Goal: Browse casually

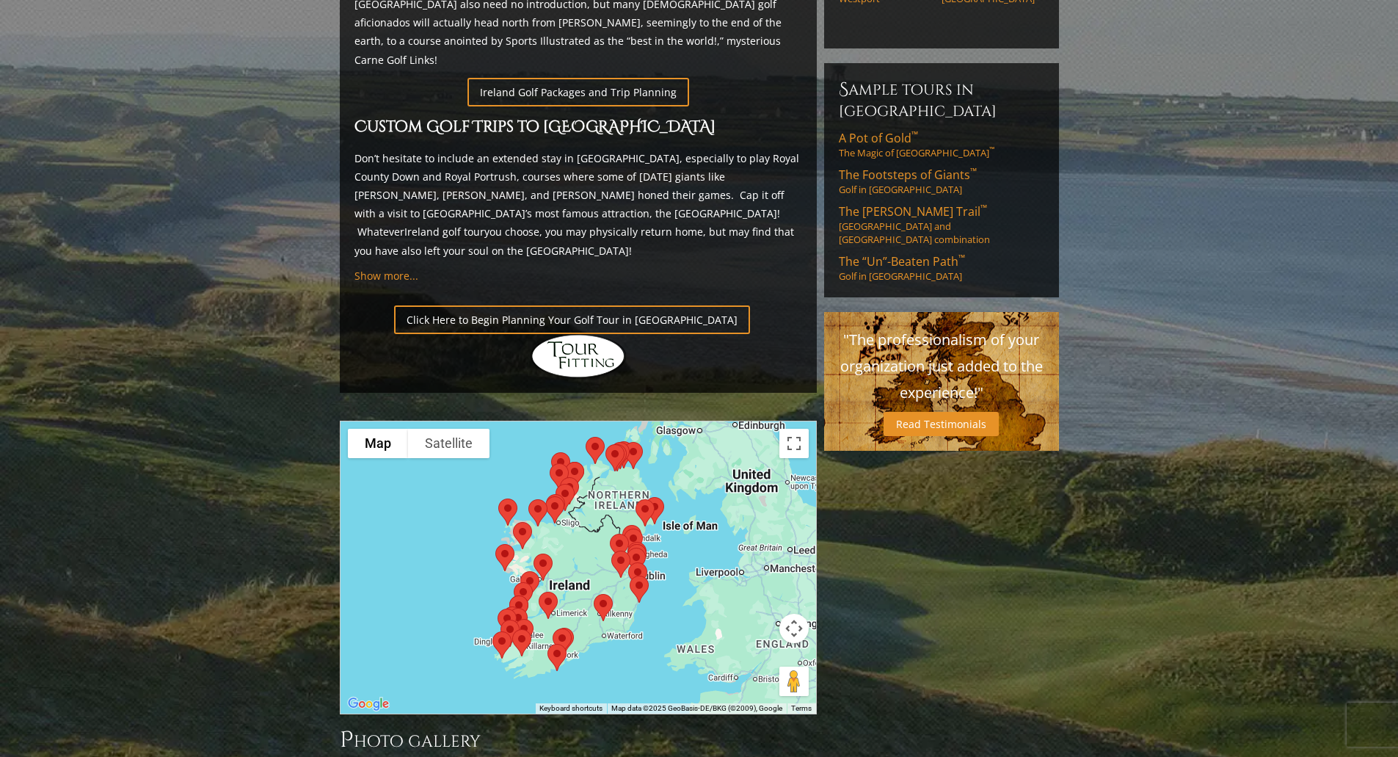
scroll to position [954, 0]
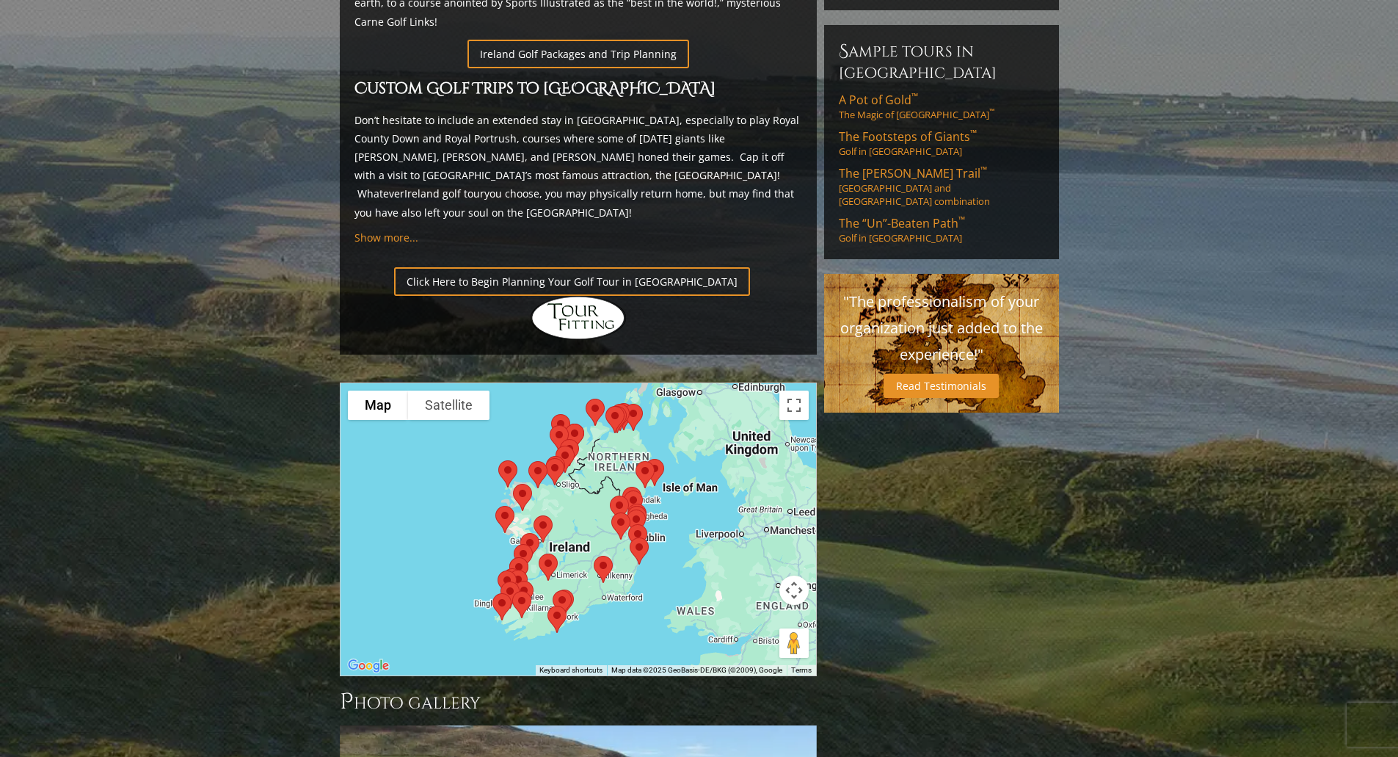
click at [589, 550] on img at bounding box center [603, 569] width 31 height 39
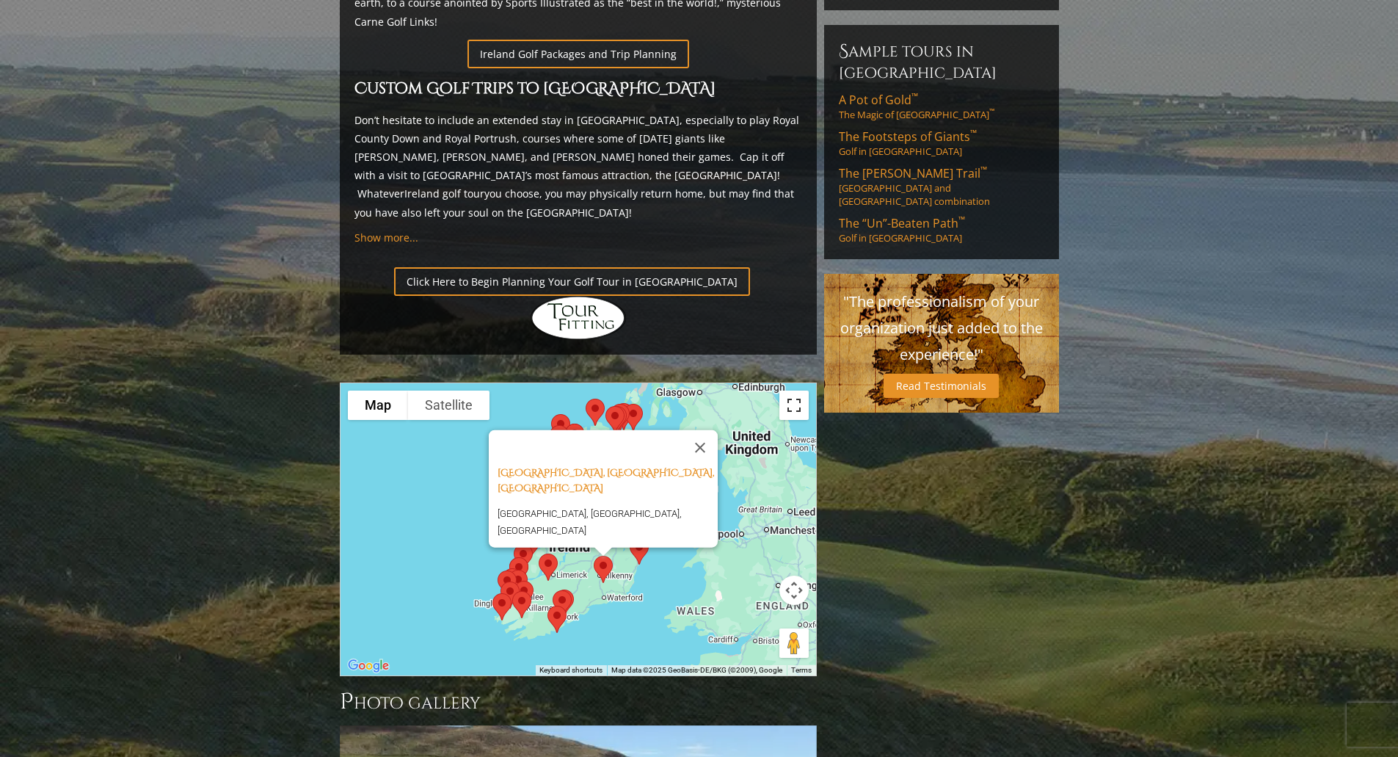
click at [800, 390] on button "Toggle fullscreen view" at bounding box center [793, 404] width 29 height 29
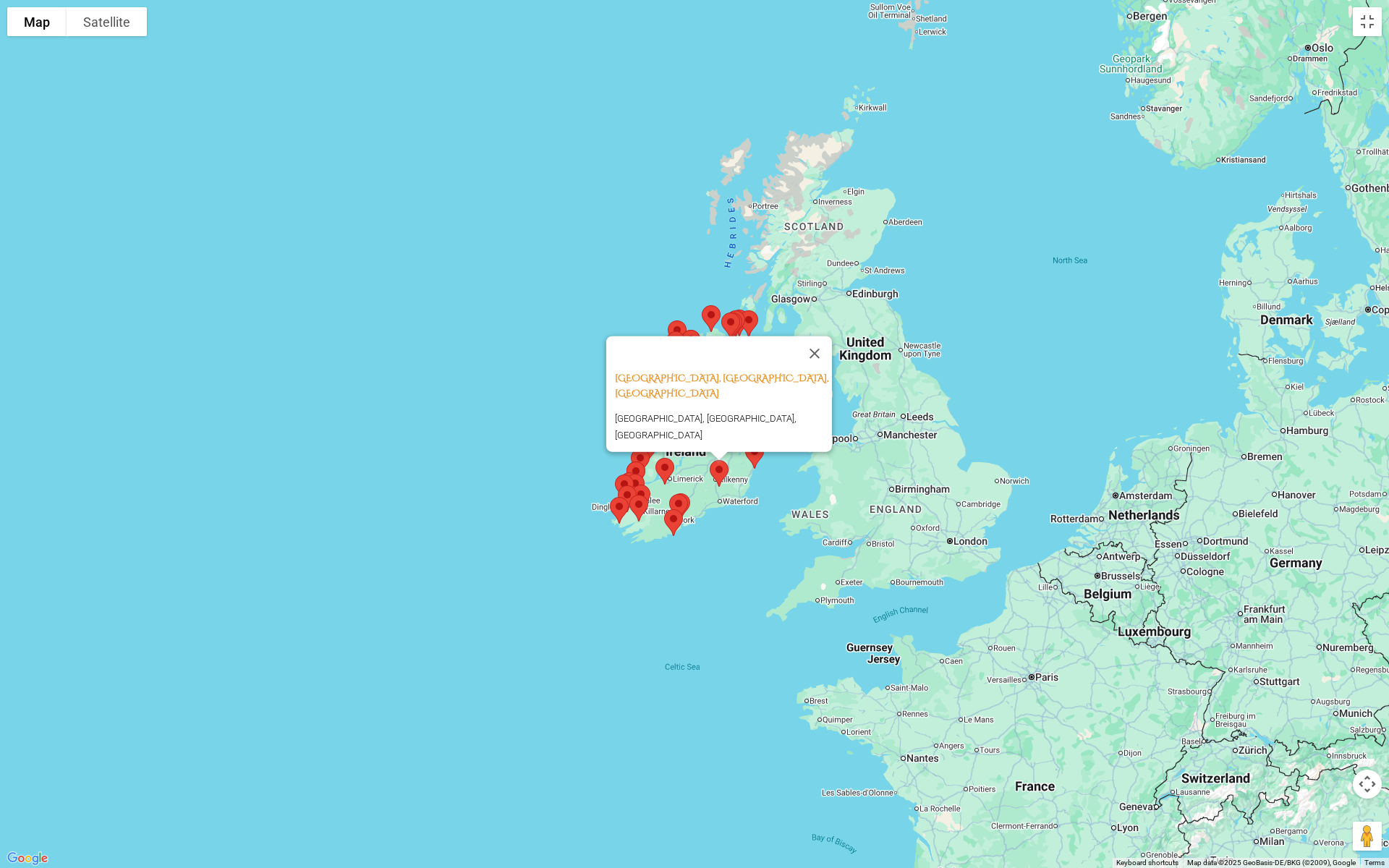
click at [821, 362] on button "Close" at bounding box center [814, 353] width 35 height 34
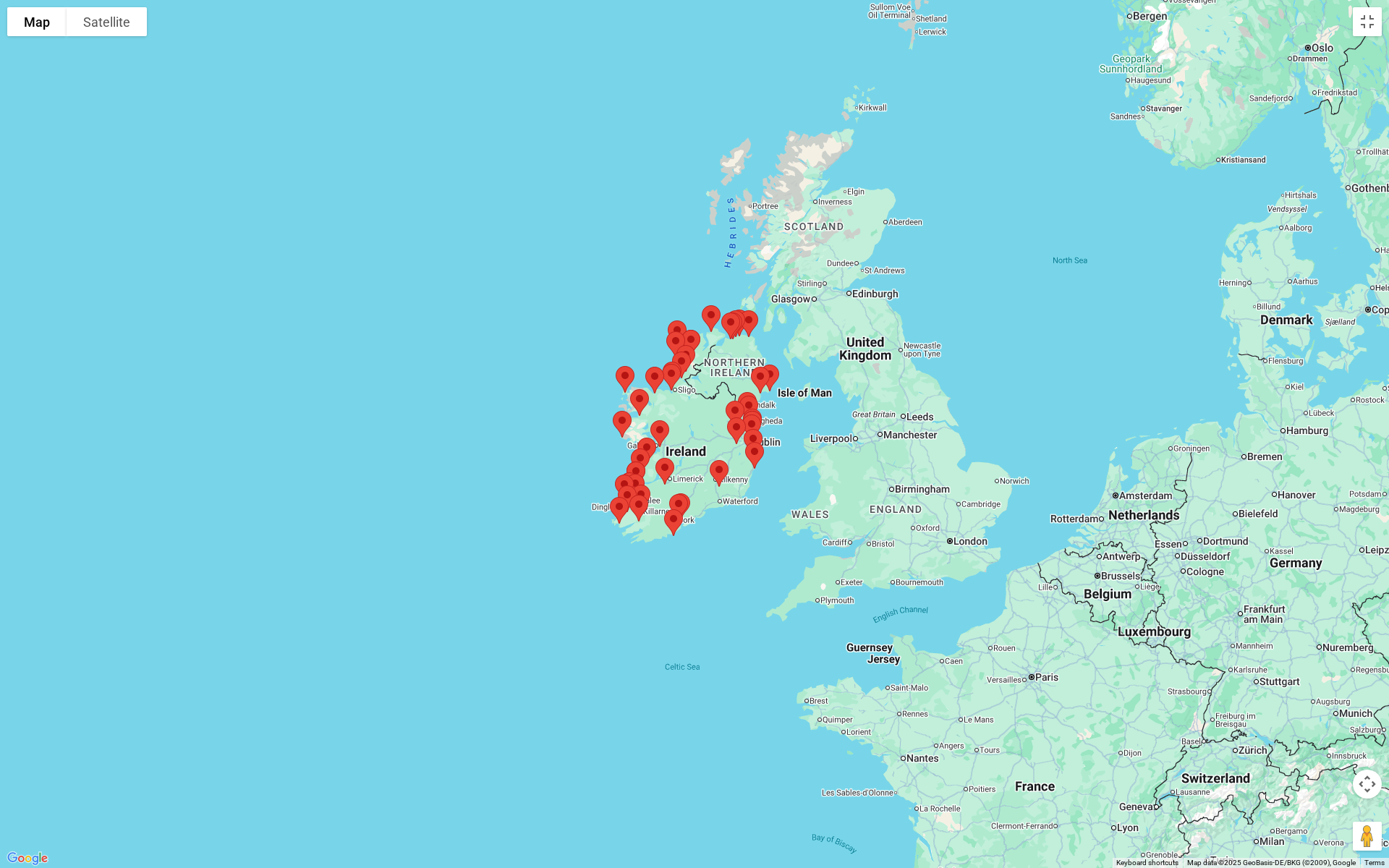
click at [195, 212] on div "To navigate, press the arrow keys." at bounding box center [694, 434] width 1389 height 868
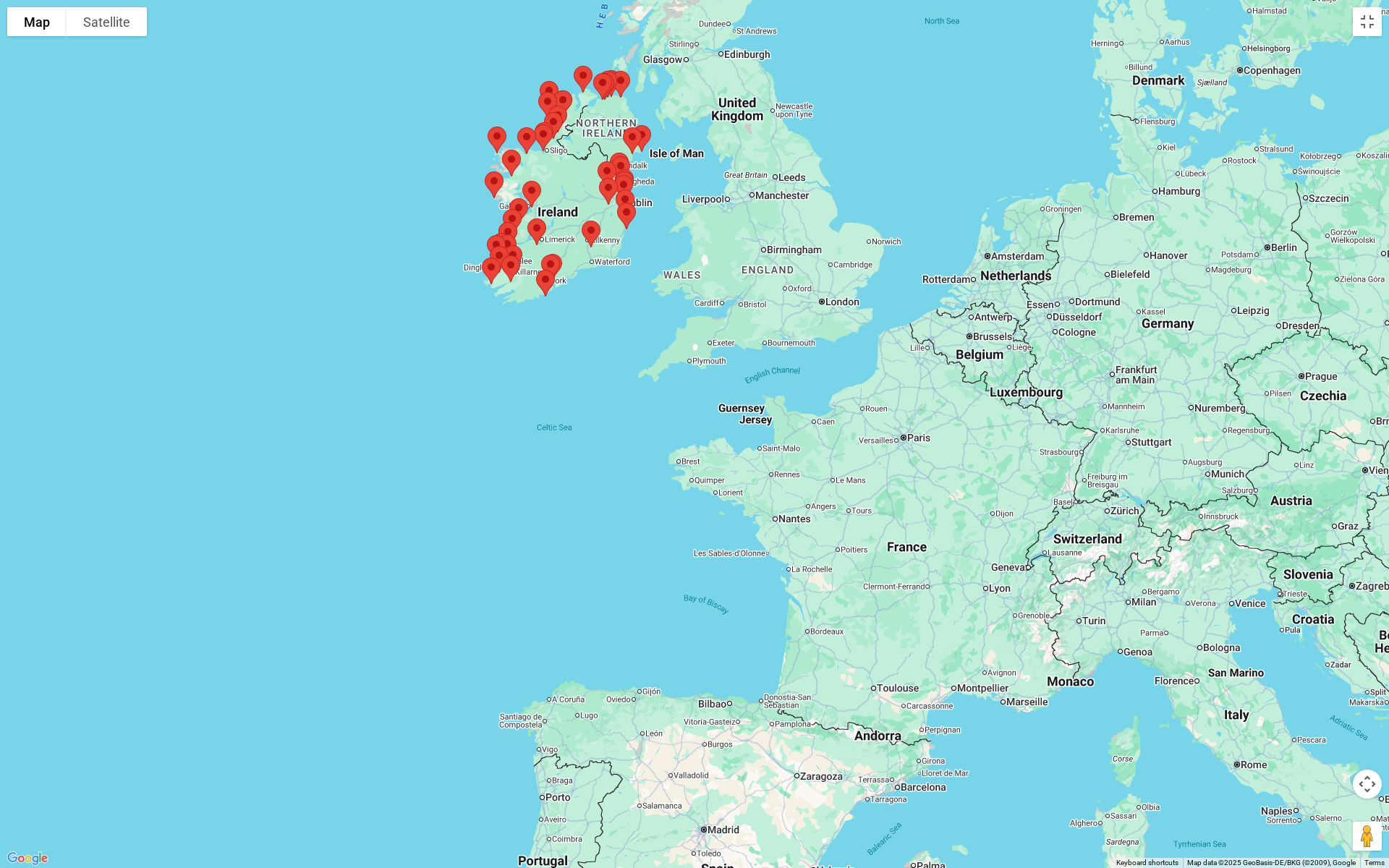
drag, startPoint x: 1116, startPoint y: 706, endPoint x: 986, endPoint y: 466, distance: 272.9
click at [986, 466] on div at bounding box center [694, 434] width 1389 height 868
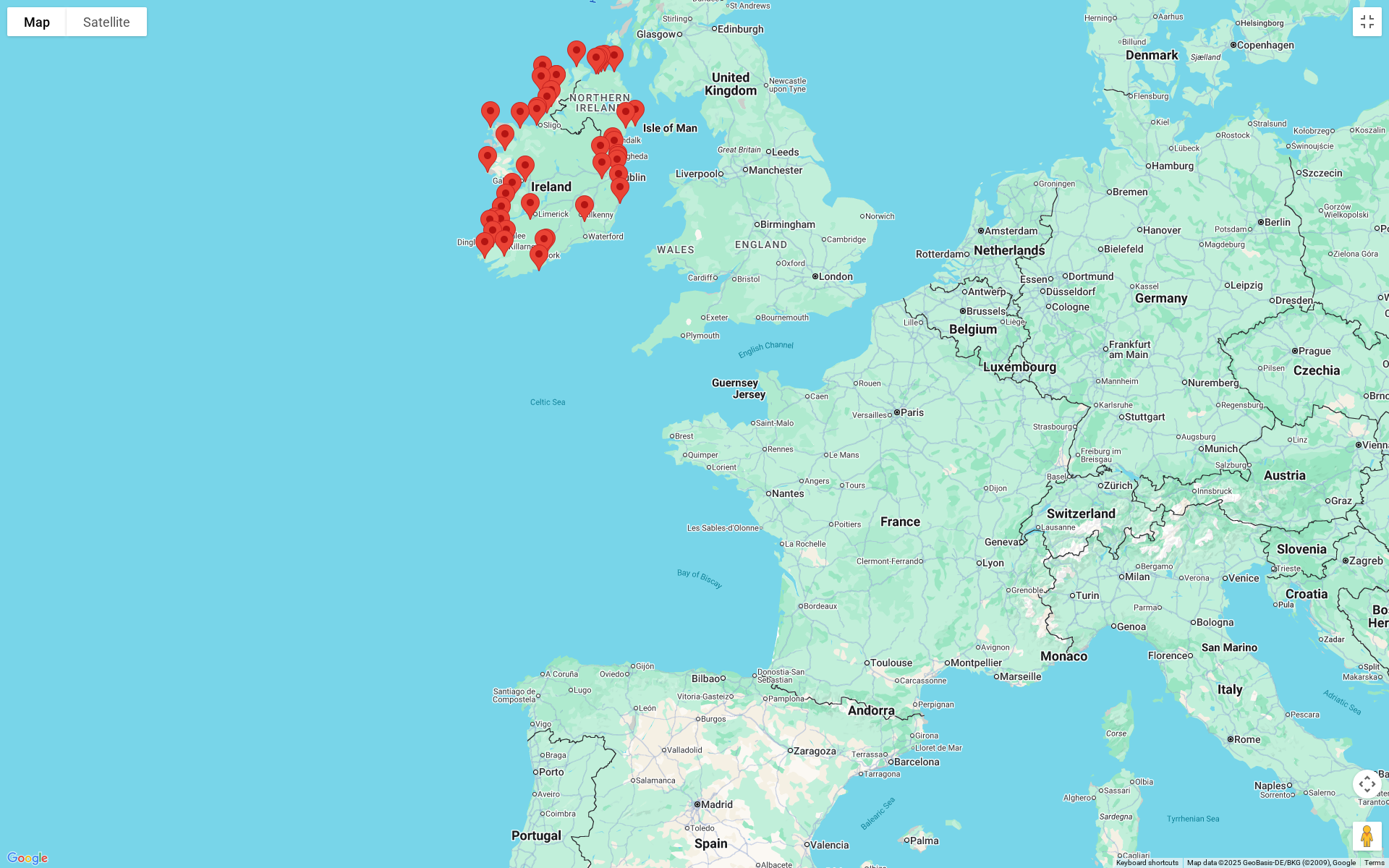
drag, startPoint x: 570, startPoint y: 562, endPoint x: 564, endPoint y: 531, distance: 31.6
click at [564, 531] on div at bounding box center [694, 434] width 1389 height 868
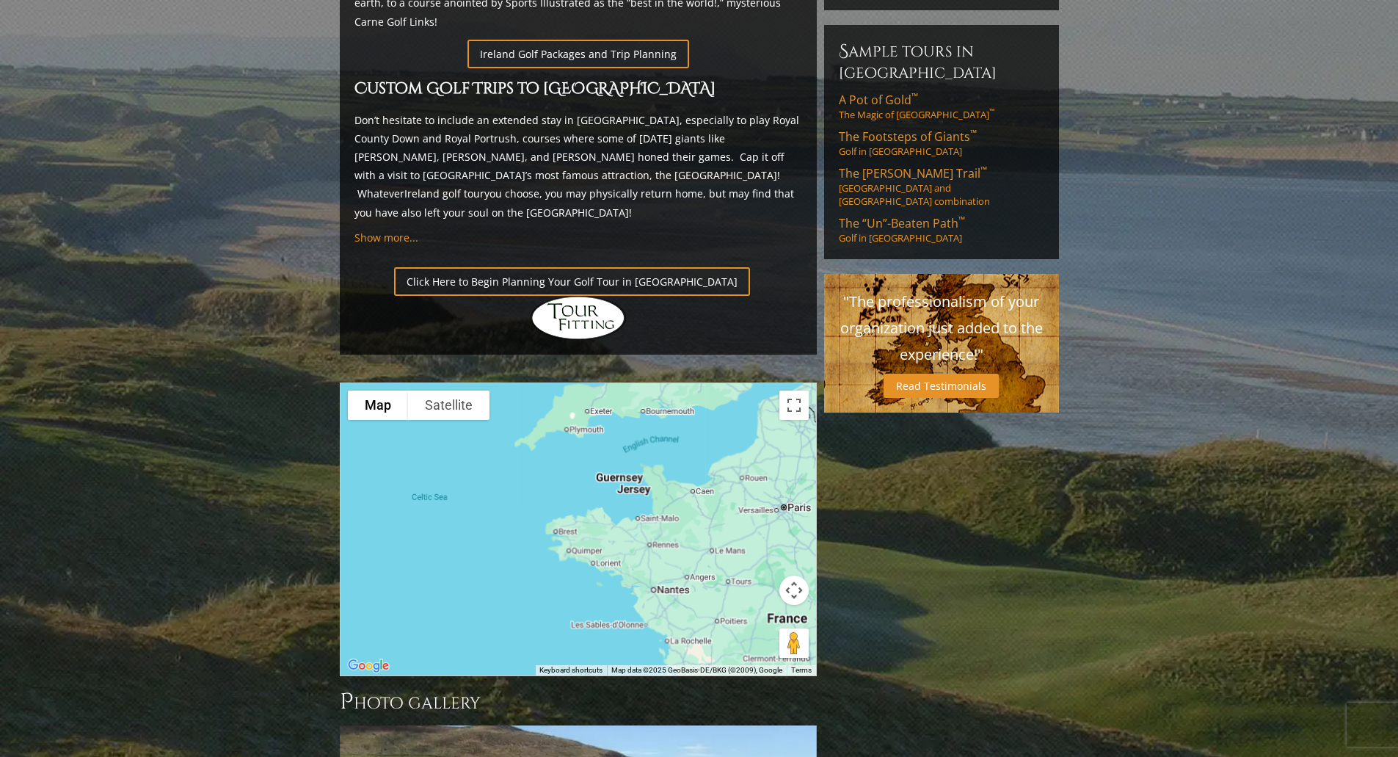
click at [716, 462] on div at bounding box center [579, 529] width 476 height 292
click at [715, 456] on div at bounding box center [579, 529] width 476 height 292
click at [793, 390] on button "Toggle fullscreen view" at bounding box center [793, 404] width 29 height 29
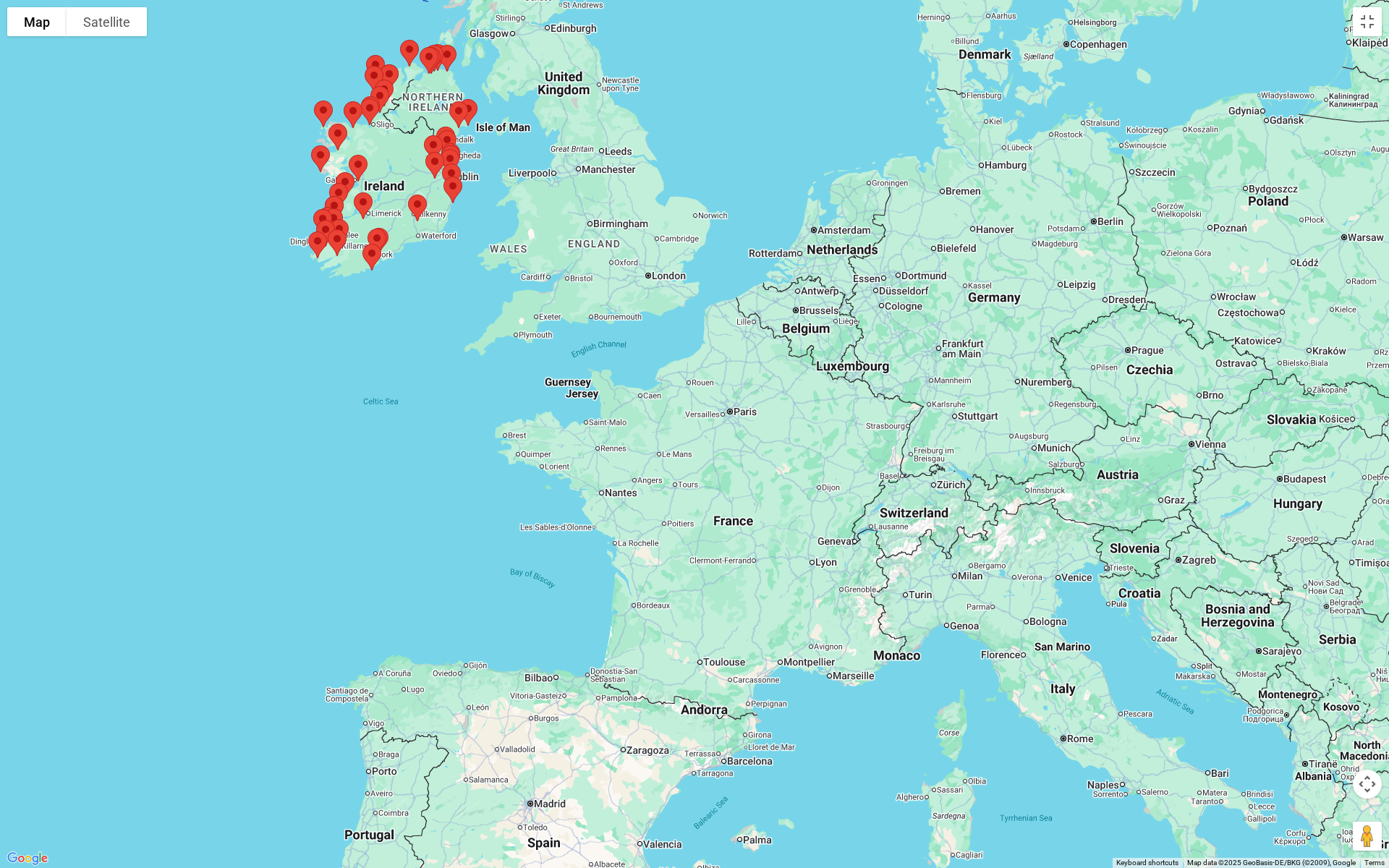
drag, startPoint x: 719, startPoint y: 434, endPoint x: 572, endPoint y: 431, distance: 147.0
click at [572, 431] on div at bounding box center [694, 434] width 1389 height 868
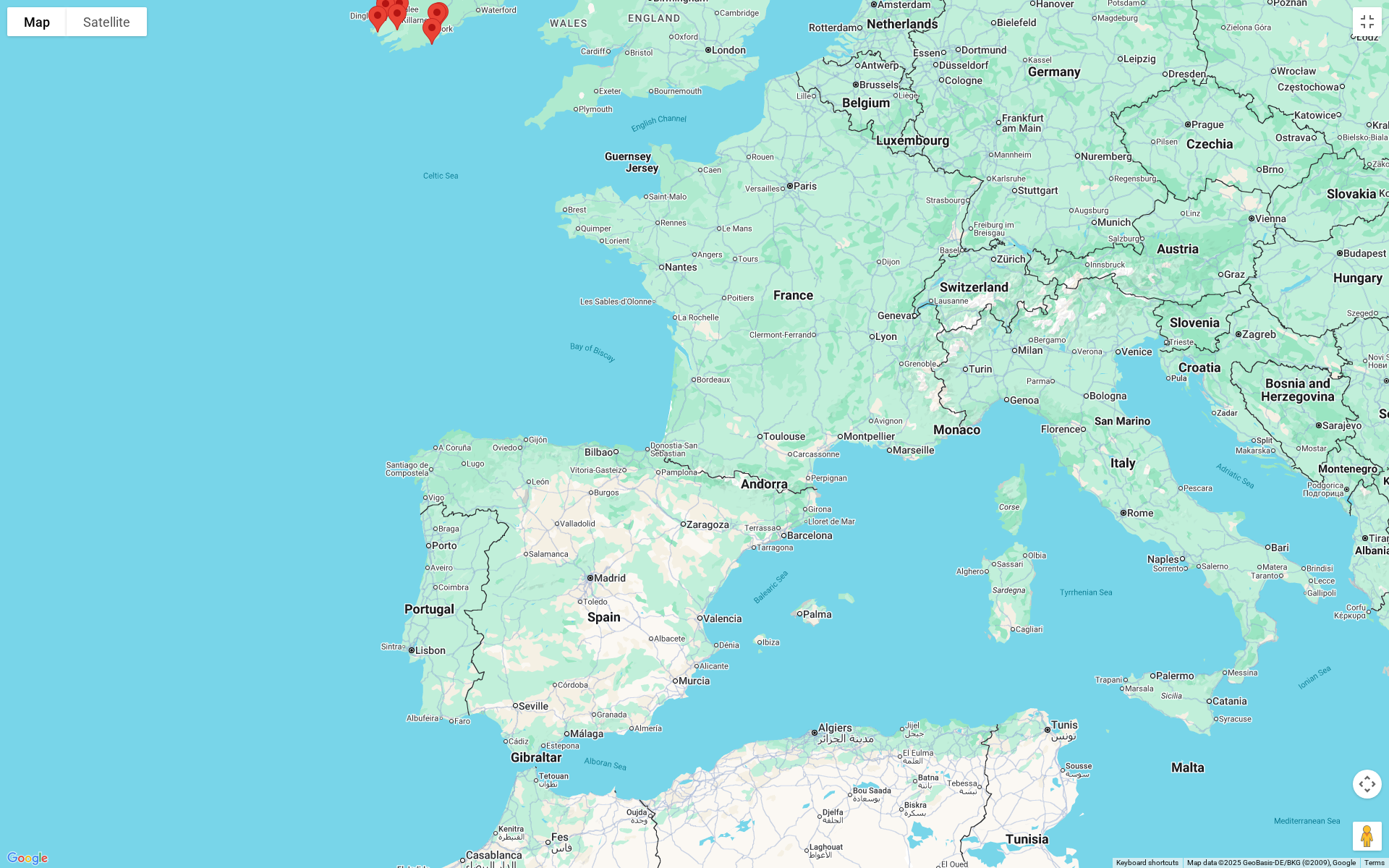
drag, startPoint x: 328, startPoint y: 532, endPoint x: 390, endPoint y: 302, distance: 238.2
click at [390, 302] on div at bounding box center [694, 434] width 1389 height 868
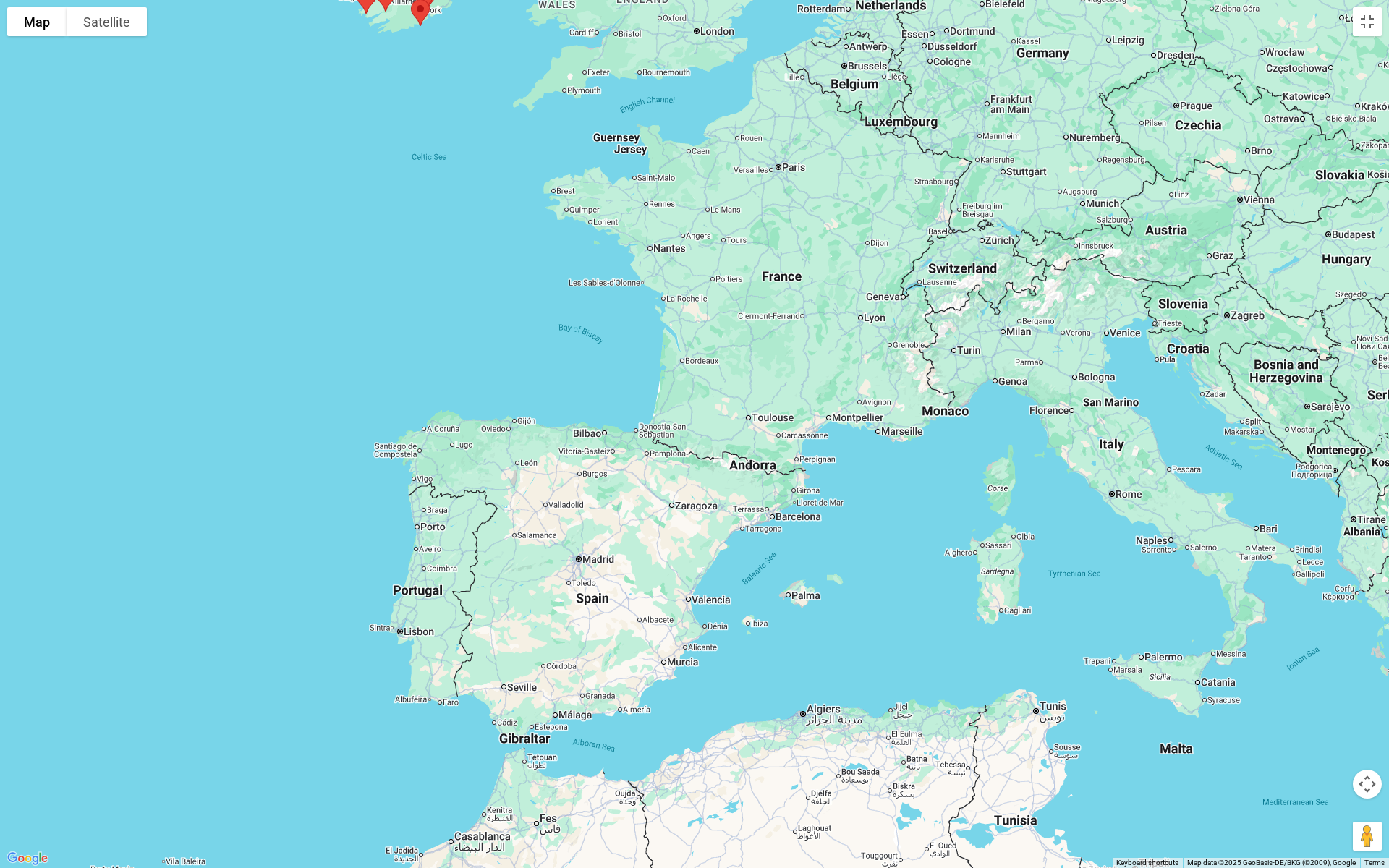
drag, startPoint x: 383, startPoint y: 303, endPoint x: 371, endPoint y: 281, distance: 25.1
click at [371, 281] on div at bounding box center [694, 434] width 1389 height 868
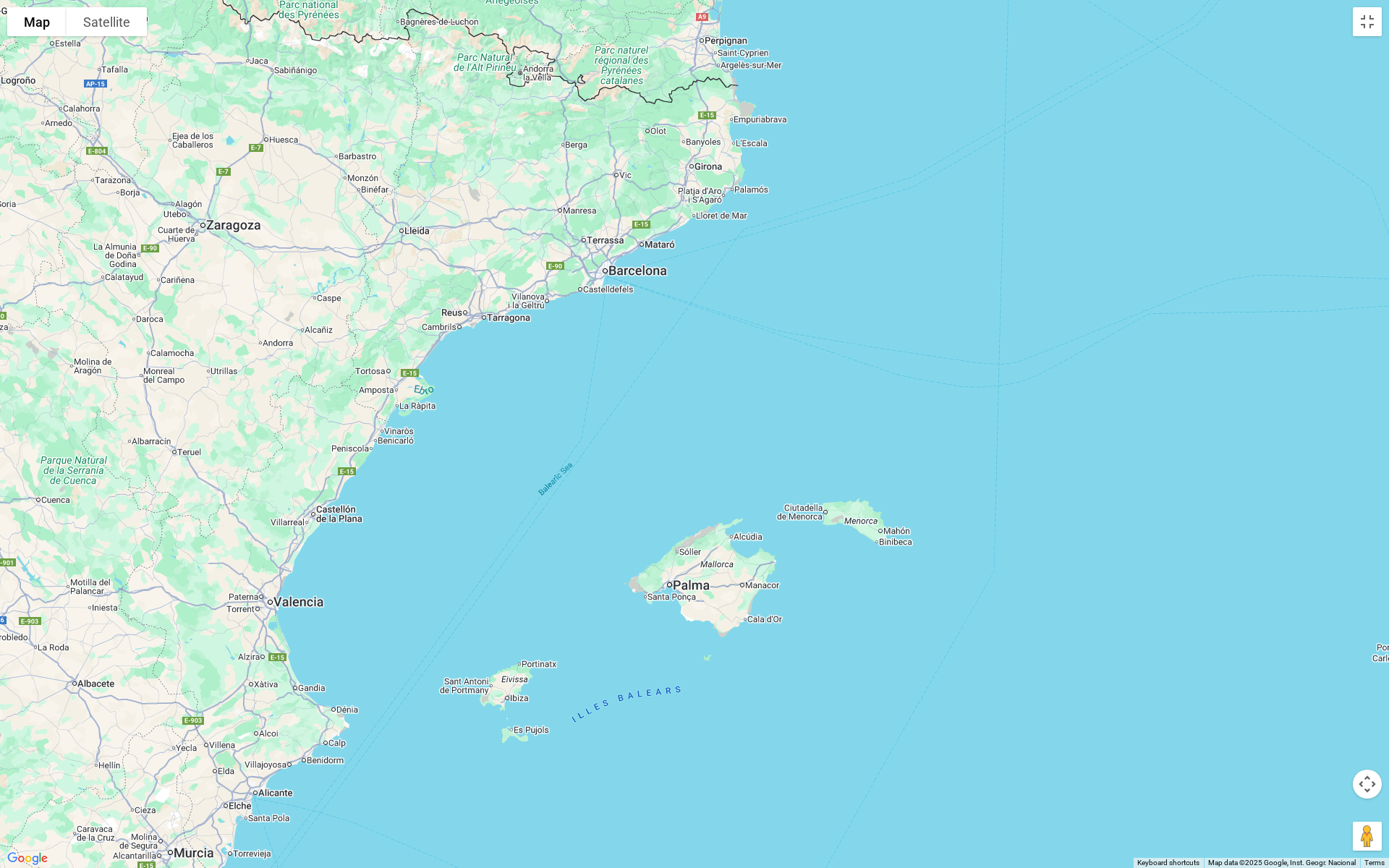
drag, startPoint x: 879, startPoint y: 536, endPoint x: 1001, endPoint y: 449, distance: 149.8
click at [1001, 449] on div at bounding box center [694, 434] width 1389 height 868
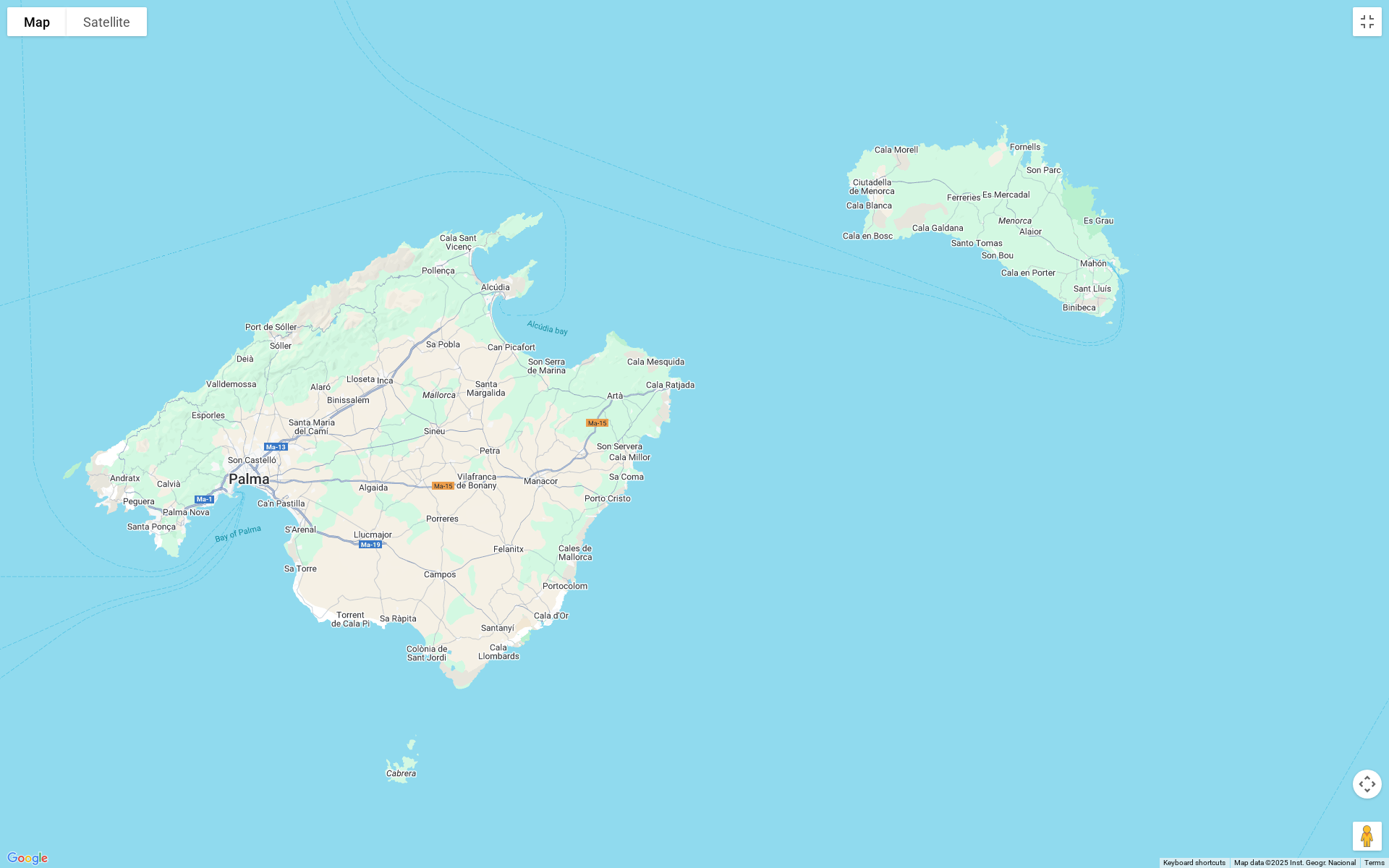
drag, startPoint x: 743, startPoint y: 639, endPoint x: 1492, endPoint y: 194, distance: 871.2
click at [1377, 194] on html "Hidden Links Golf Top Nav About Contact Testimonials The Open Request a Custom …" at bounding box center [694, 279] width 1389 height 2437
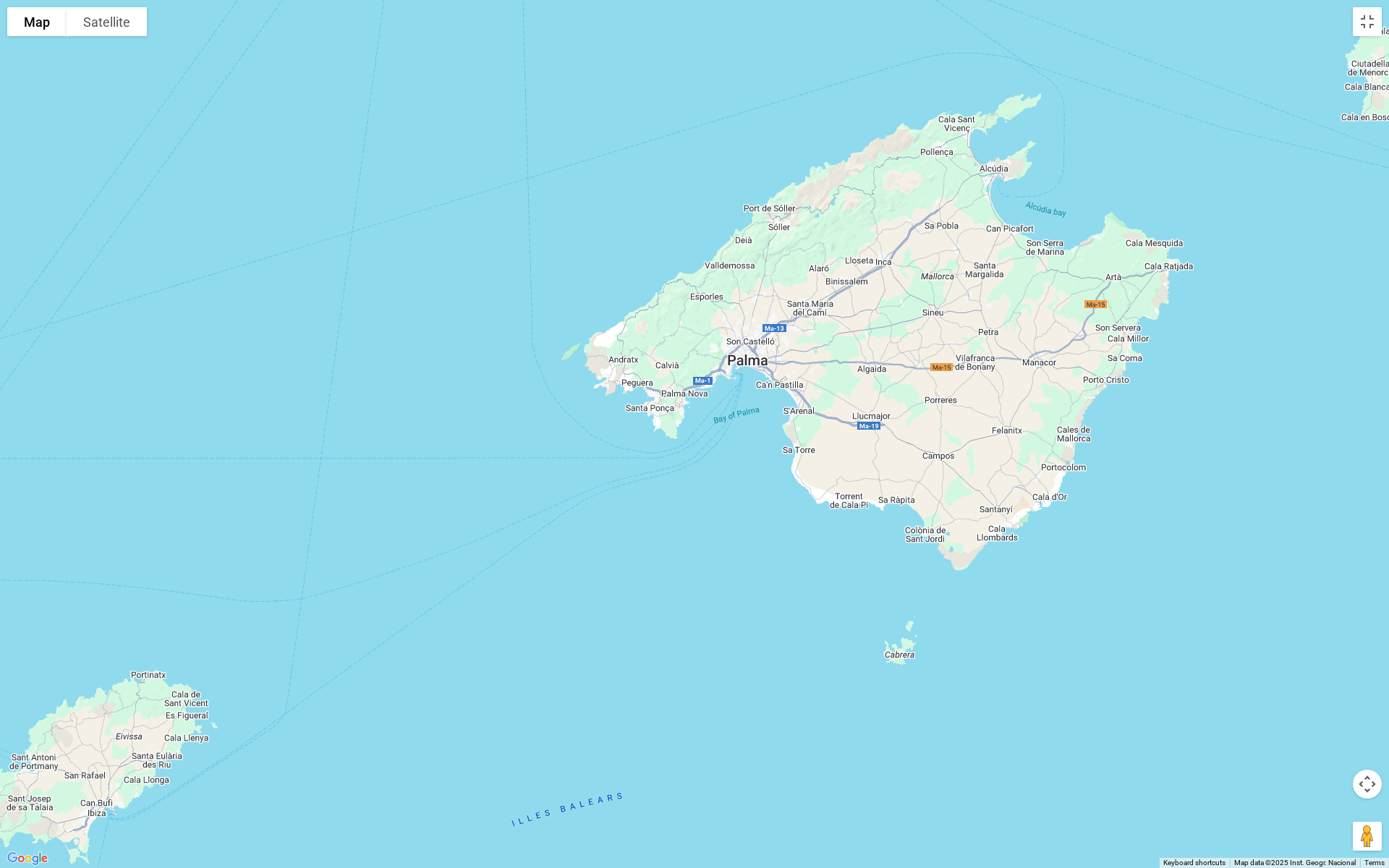
drag, startPoint x: 779, startPoint y: 467, endPoint x: 1275, endPoint y: 352, distance: 509.2
click at [1275, 352] on div at bounding box center [694, 434] width 1389 height 868
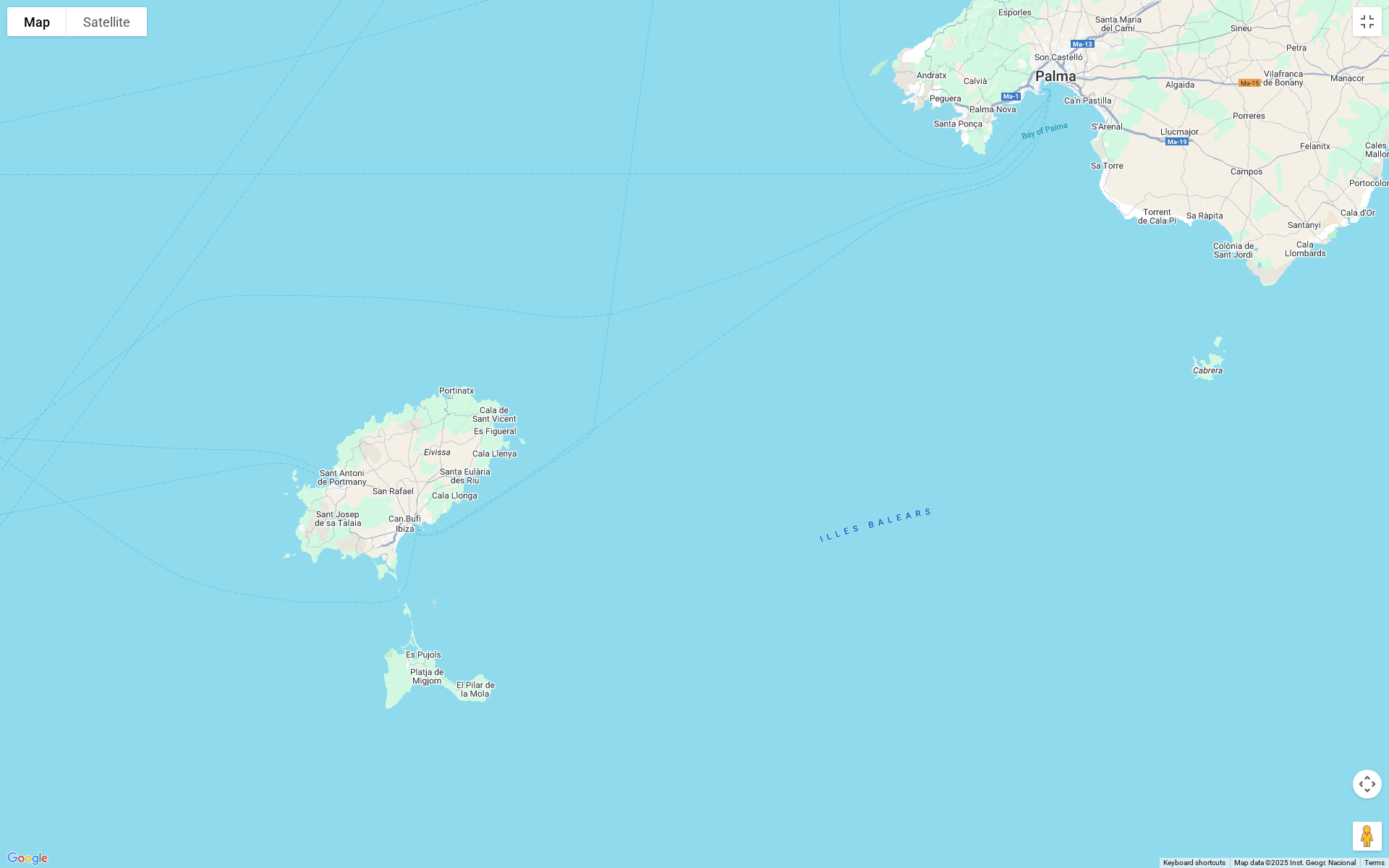
drag, startPoint x: 697, startPoint y: 627, endPoint x: 1008, endPoint y: 330, distance: 430.0
click at [1008, 330] on div at bounding box center [694, 434] width 1389 height 868
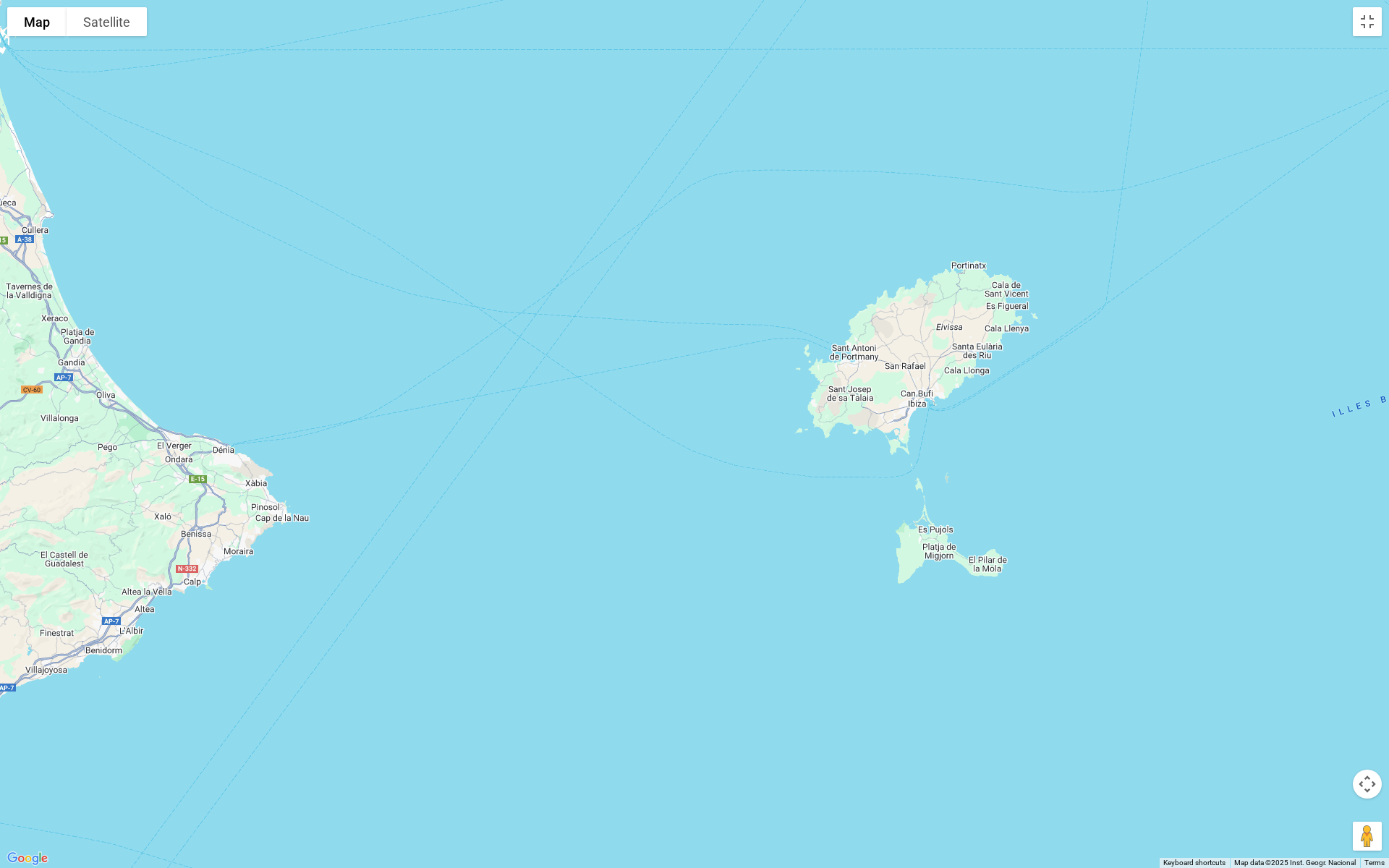
drag, startPoint x: 605, startPoint y: 555, endPoint x: 1032, endPoint y: 458, distance: 437.9
click at [1032, 458] on div at bounding box center [694, 434] width 1389 height 868
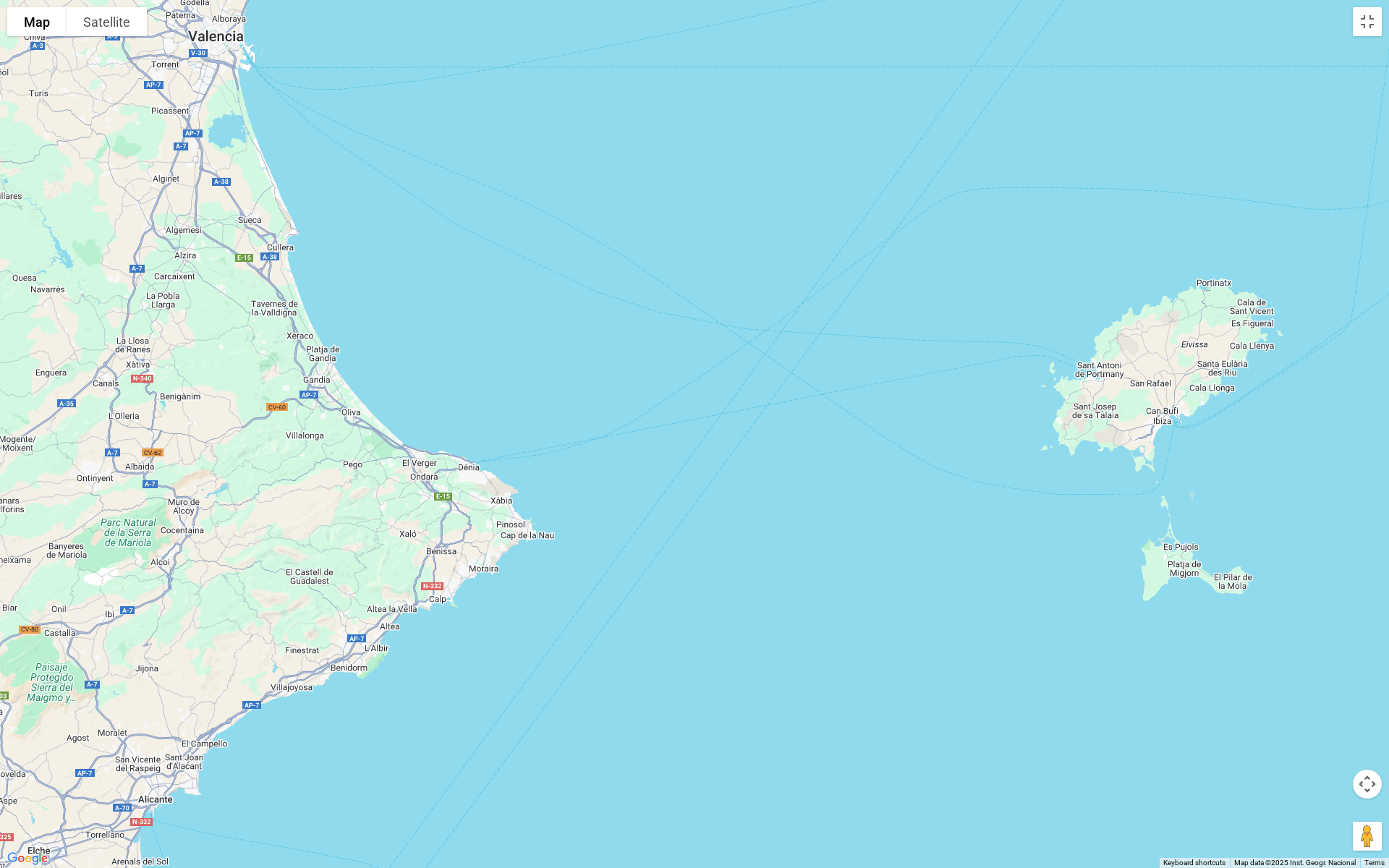
drag, startPoint x: 338, startPoint y: 476, endPoint x: 578, endPoint y: 486, distance: 240.2
click at [578, 486] on div at bounding box center [694, 434] width 1389 height 868
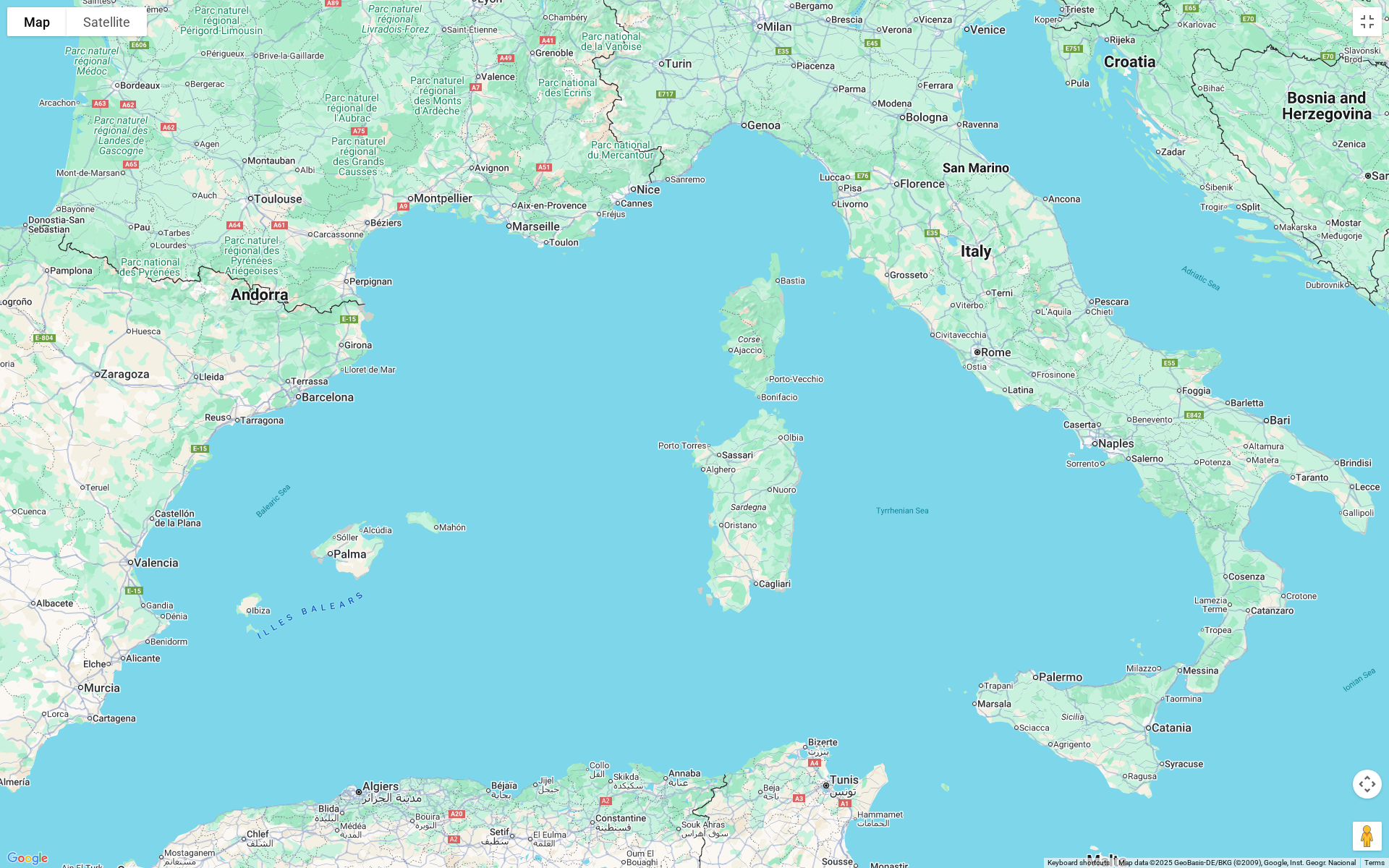
drag, startPoint x: 818, startPoint y: 483, endPoint x: 428, endPoint y: 622, distance: 414.0
click at [428, 622] on div at bounding box center [694, 434] width 1389 height 868
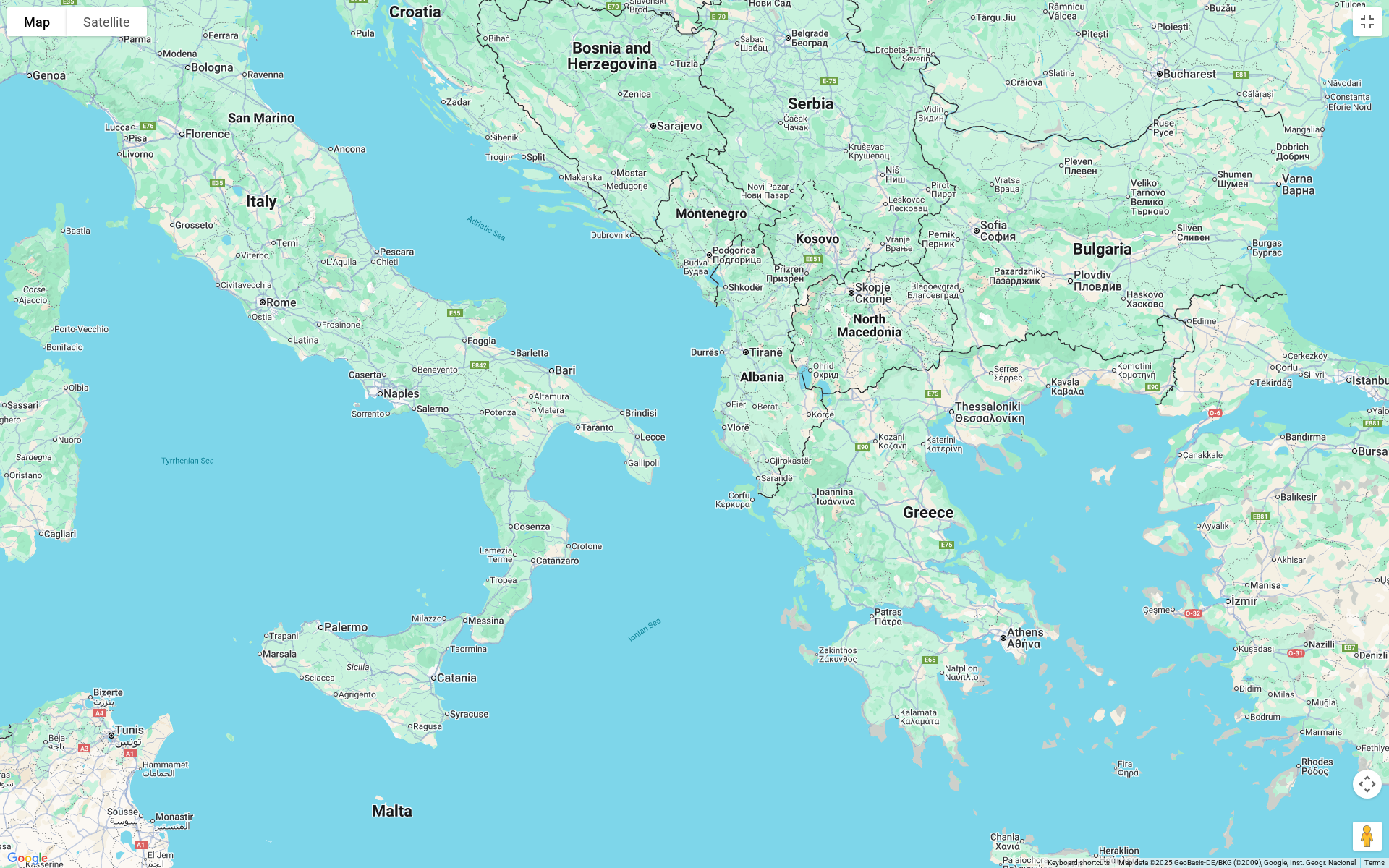
drag, startPoint x: 624, startPoint y: 520, endPoint x: 195, endPoint y: 418, distance: 441.0
click at [195, 418] on div at bounding box center [694, 434] width 1389 height 868
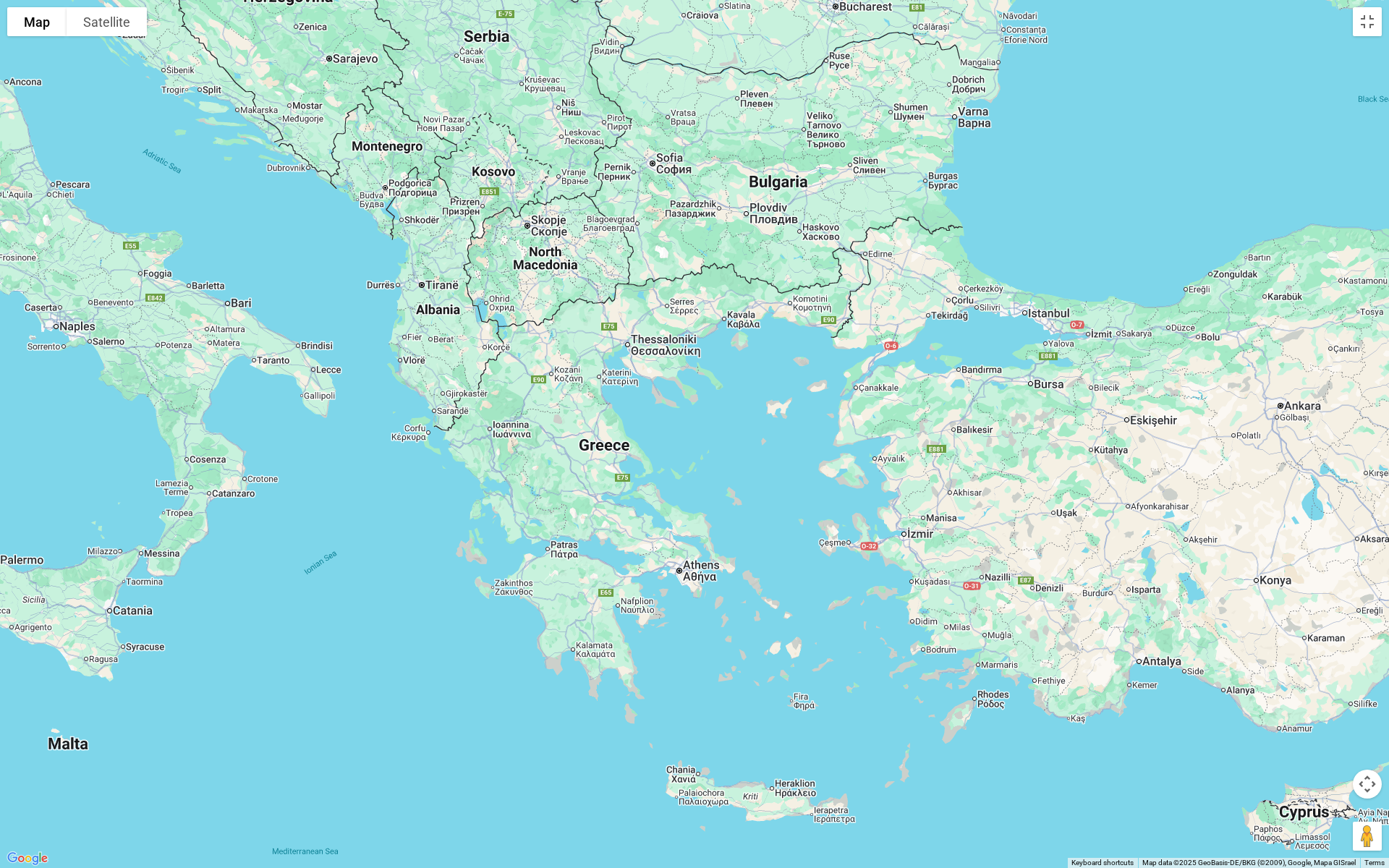
drag, startPoint x: 1019, startPoint y: 569, endPoint x: 697, endPoint y: 503, distance: 328.7
click at [697, 503] on div at bounding box center [694, 434] width 1389 height 868
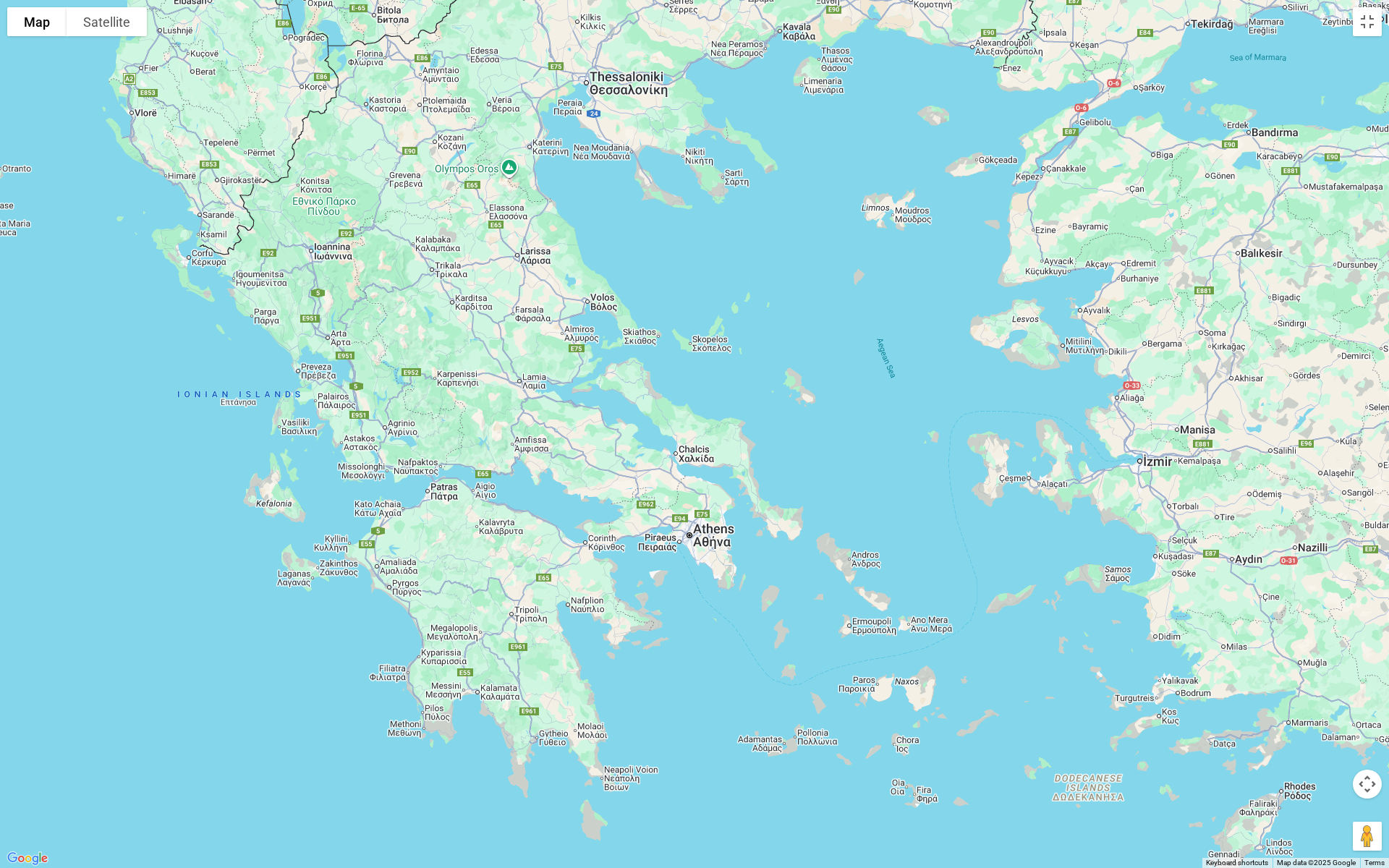
drag, startPoint x: 642, startPoint y: 661, endPoint x: 604, endPoint y: 634, distance: 46.6
click at [694, 629] on div at bounding box center [694, 434] width 1389 height 868
